Goal: Check status

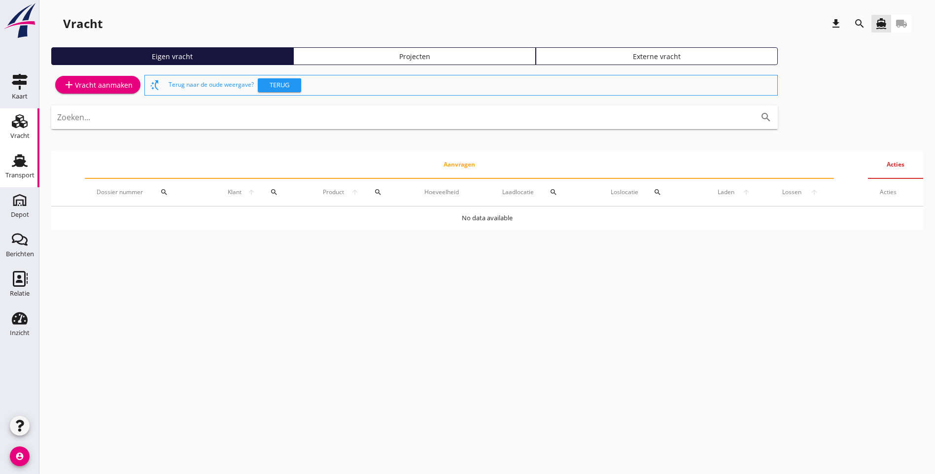
click at [25, 162] on use at bounding box center [20, 160] width 16 height 13
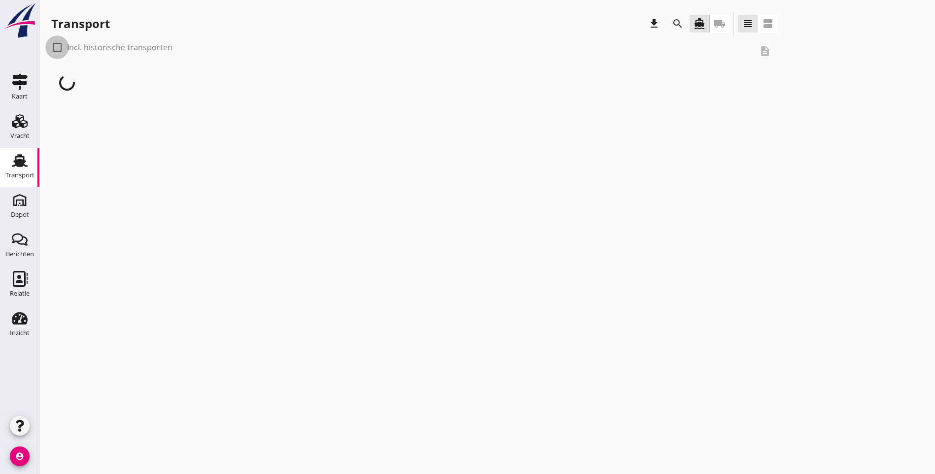
click at [56, 48] on div at bounding box center [57, 47] width 17 height 17
checkbox input "true"
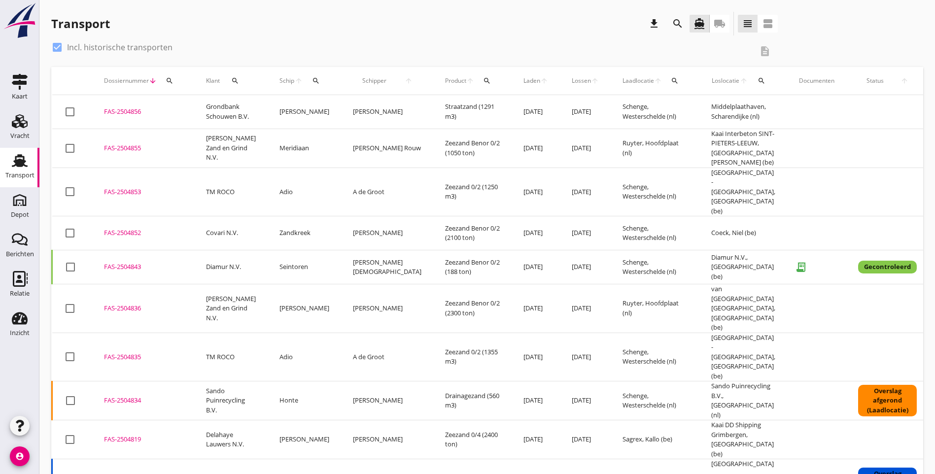
click at [466, 83] on icon "arrow_upward" at bounding box center [470, 81] width 8 height 8
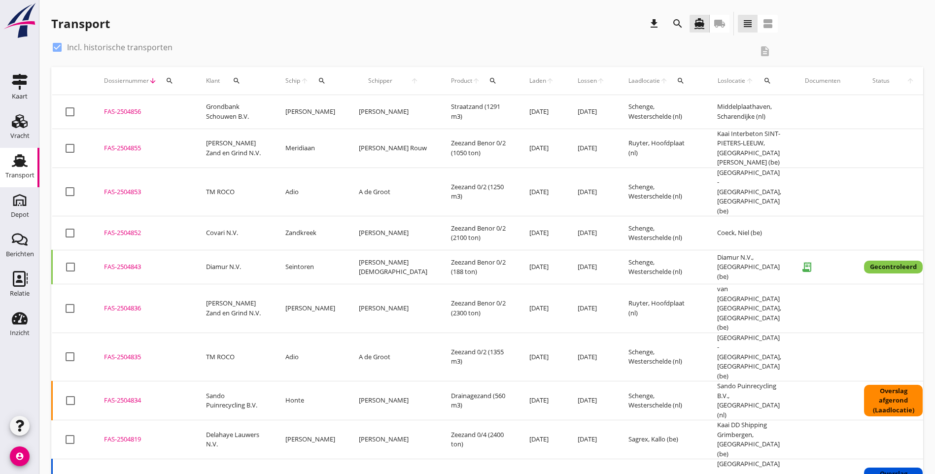
click at [489, 78] on icon "search" at bounding box center [493, 81] width 8 height 8
click at [466, 111] on input "Zoeken op product..." at bounding box center [501, 109] width 102 height 16
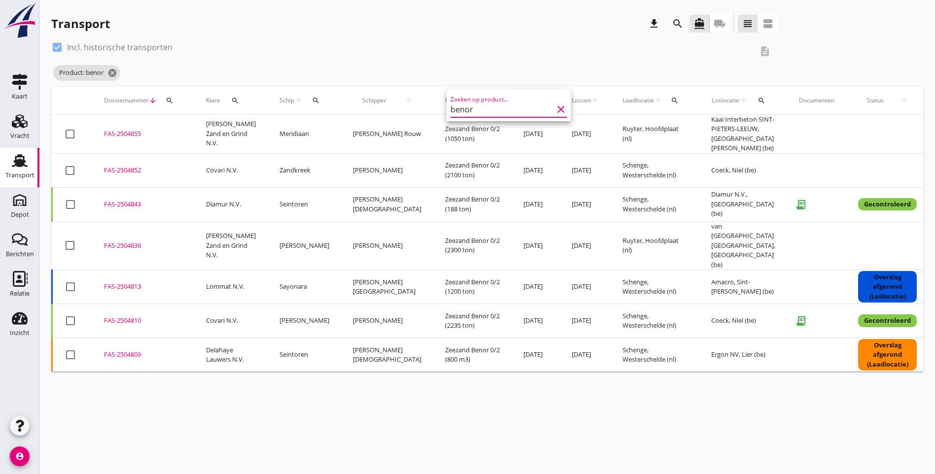
type input "benor"
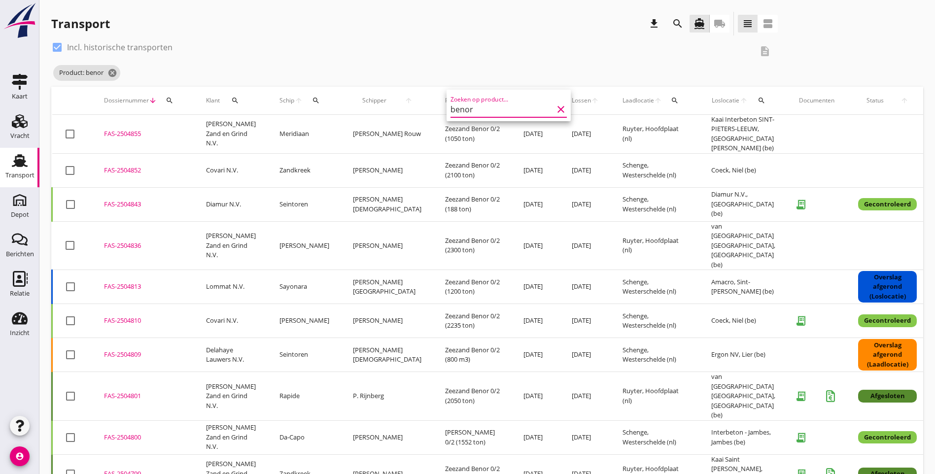
click at [465, 72] on div "Product: benor cancel" at bounding box center [414, 73] width 726 height 20
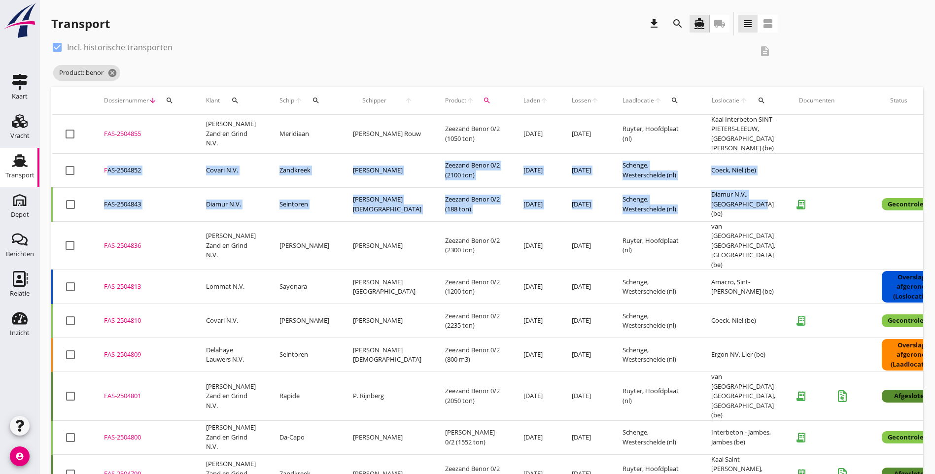
drag, startPoint x: 715, startPoint y: 211, endPoint x: 87, endPoint y: 168, distance: 629.2
copy tbody "FAS-2504852 upload_file Drop hier uw bestand om het aan het dossier toe te voeg…"
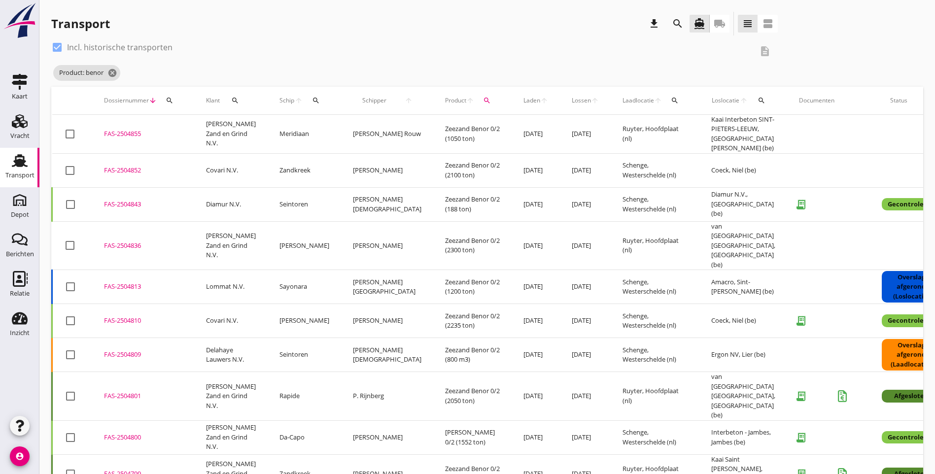
click at [739, 36] on div "Transport download search directions_boat local_shipping view_headline view_age…" at bounding box center [487, 26] width 872 height 28
click at [110, 73] on icon "cancel" at bounding box center [112, 73] width 10 height 10
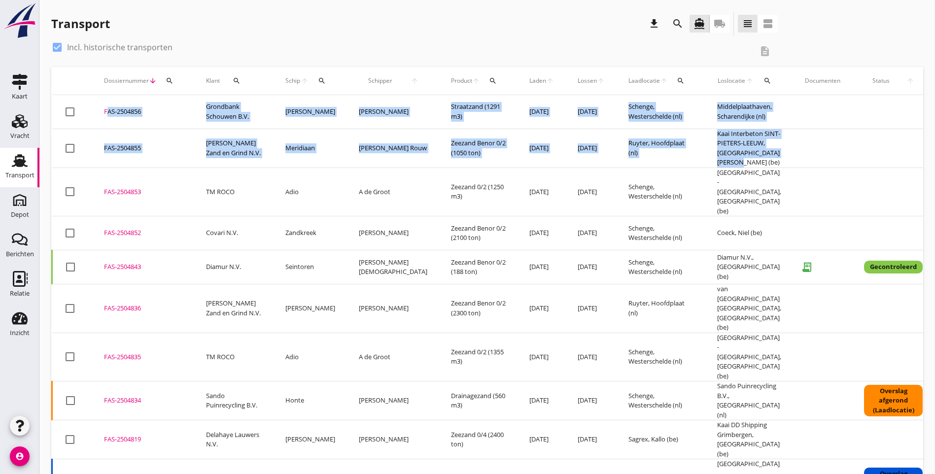
drag, startPoint x: 735, startPoint y: 163, endPoint x: 100, endPoint y: 104, distance: 637.8
copy tbody "FAS-2504856 upload_file Drop hier uw bestand om het aan het dossier toe te voeg…"
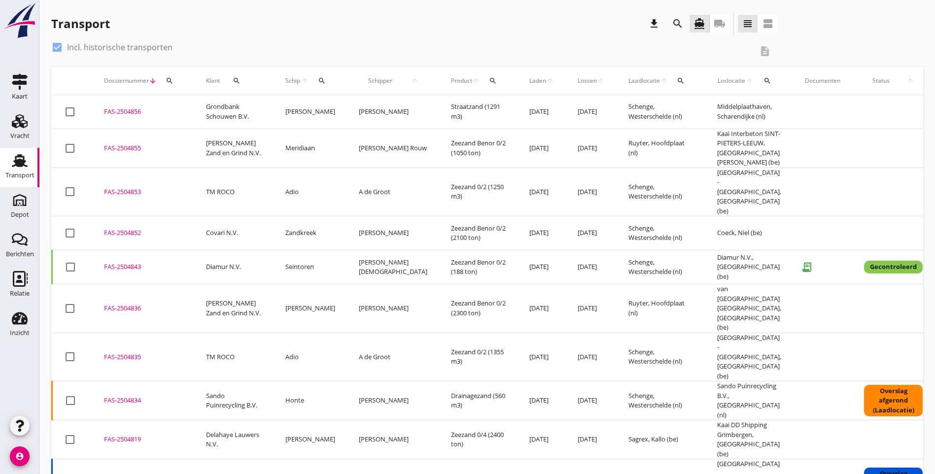
click at [782, 35] on div "Transport download search directions_boat local_shipping view_headline view_age…" at bounding box center [487, 26] width 872 height 28
